Goal: Find specific page/section: Find specific page/section

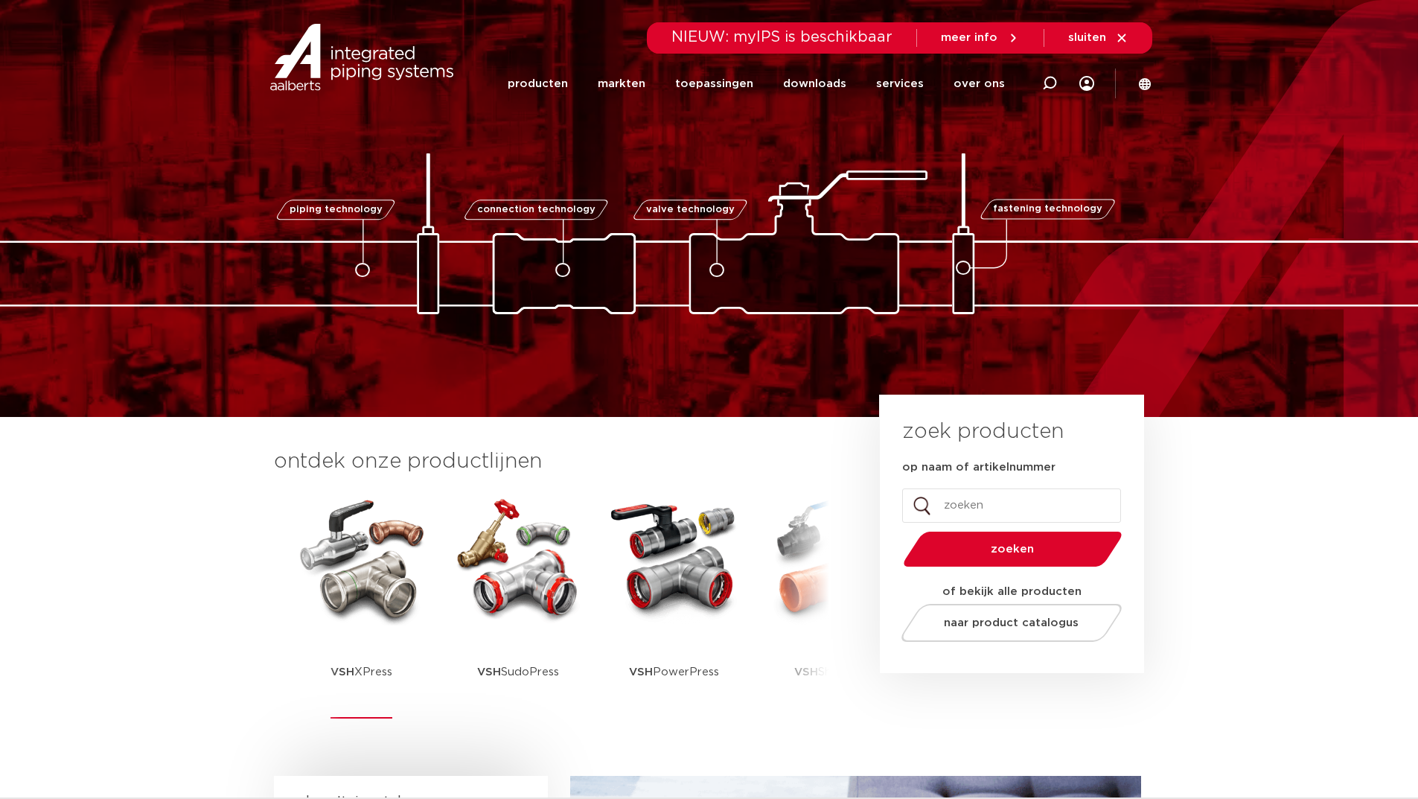
click at [381, 606] on img at bounding box center [362, 558] width 134 height 134
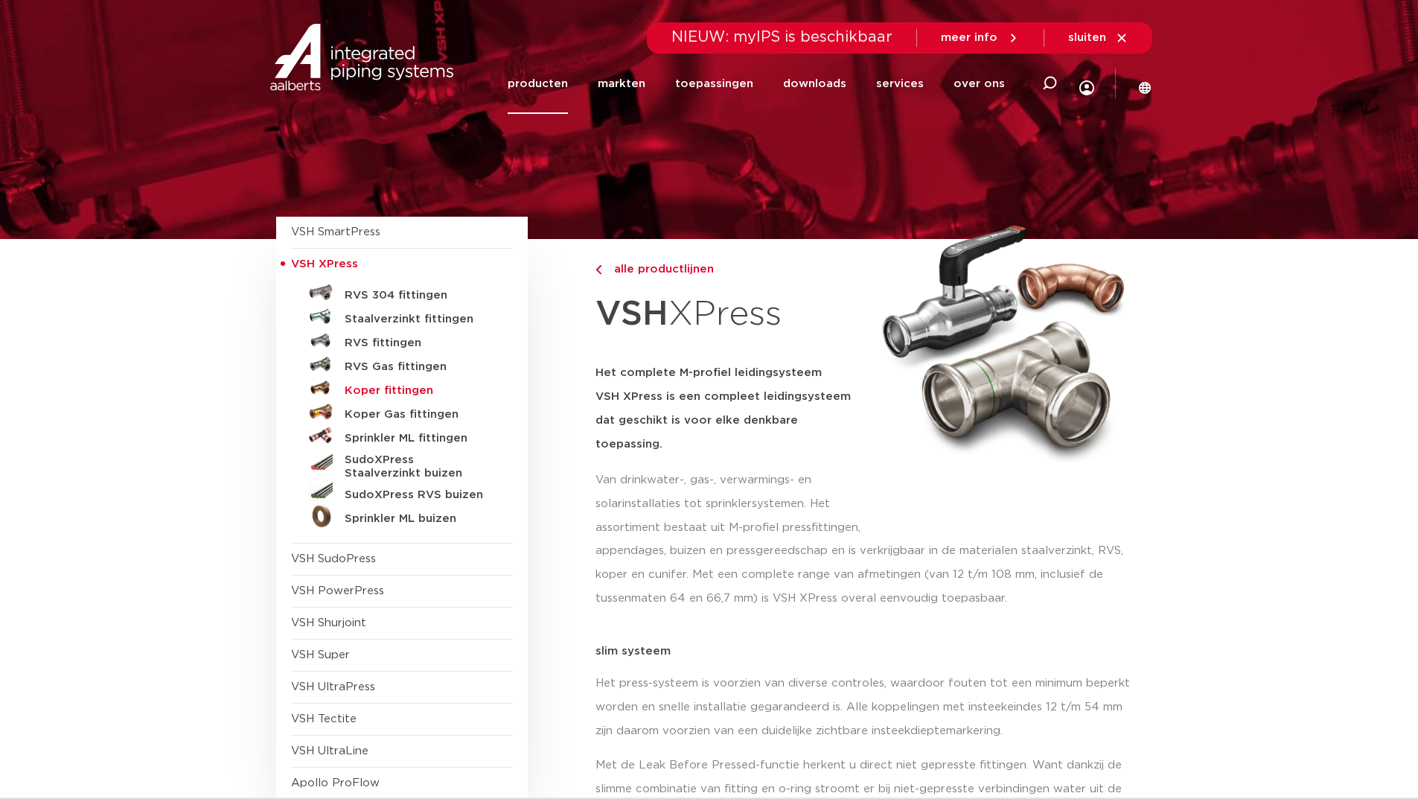
click at [409, 395] on h5 "Koper fittingen" at bounding box center [418, 390] width 147 height 13
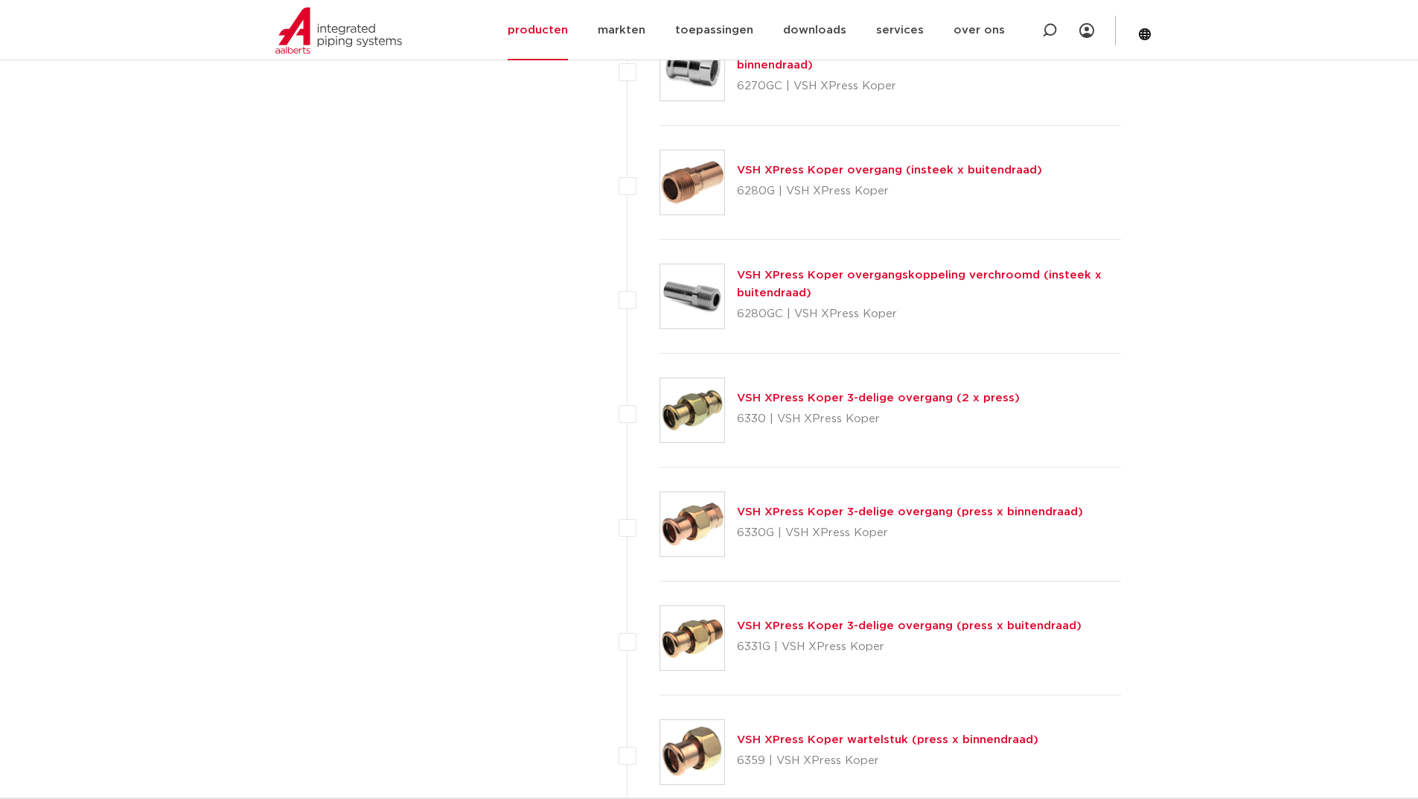
scroll to position [1712, 0]
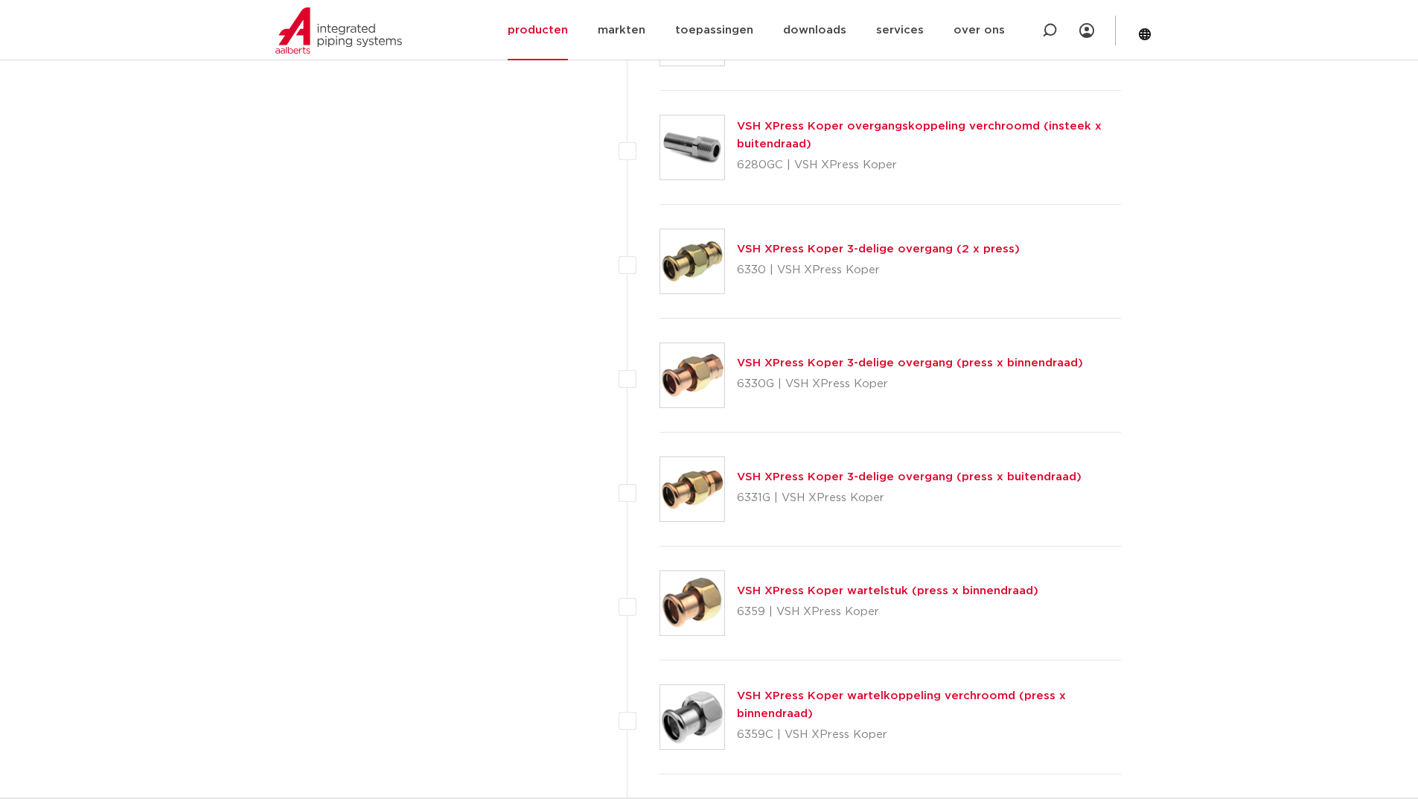
click at [786, 590] on link "VSH XPress Koper wartelstuk (press x binnendraad)" at bounding box center [888, 590] width 302 height 11
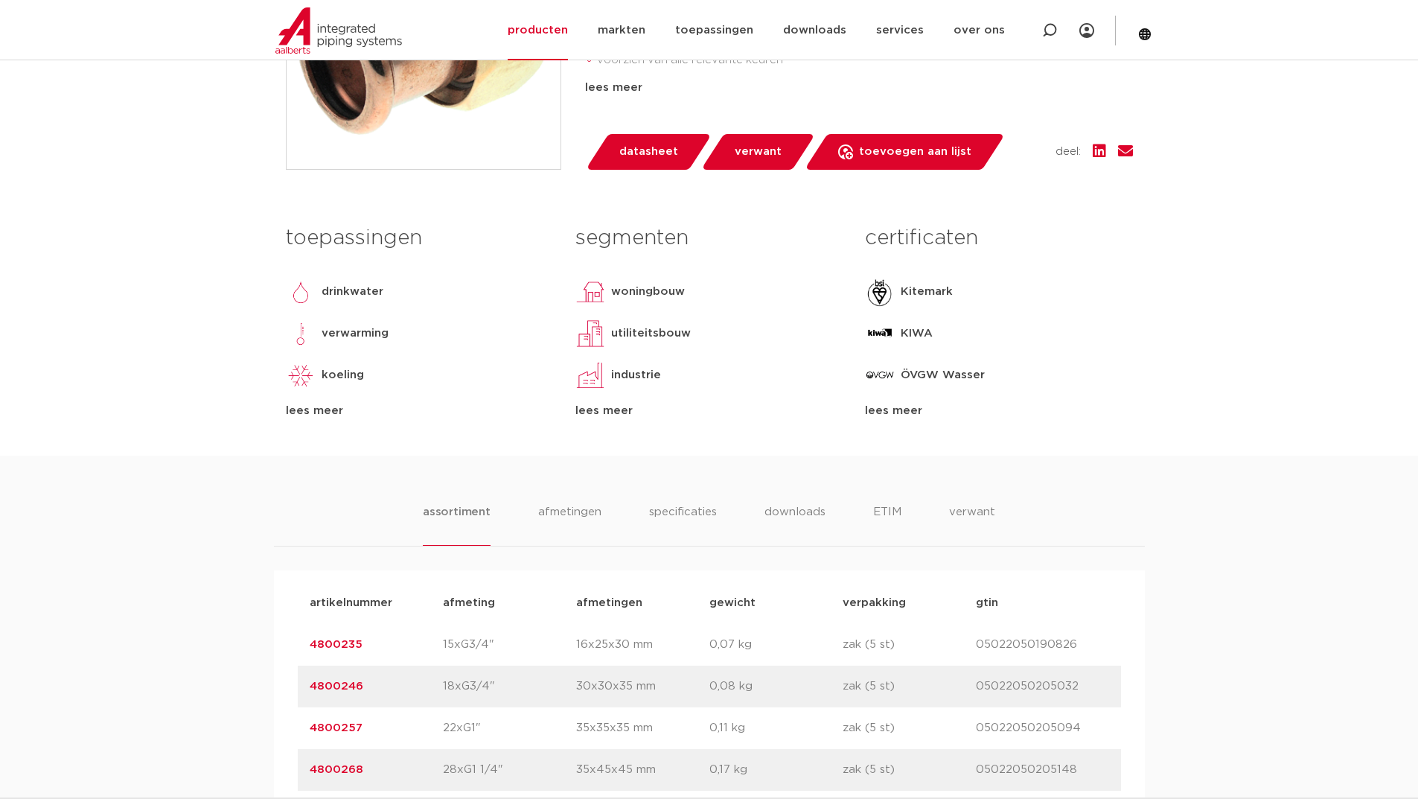
scroll to position [670, 0]
